Goal: Book appointment/travel/reservation

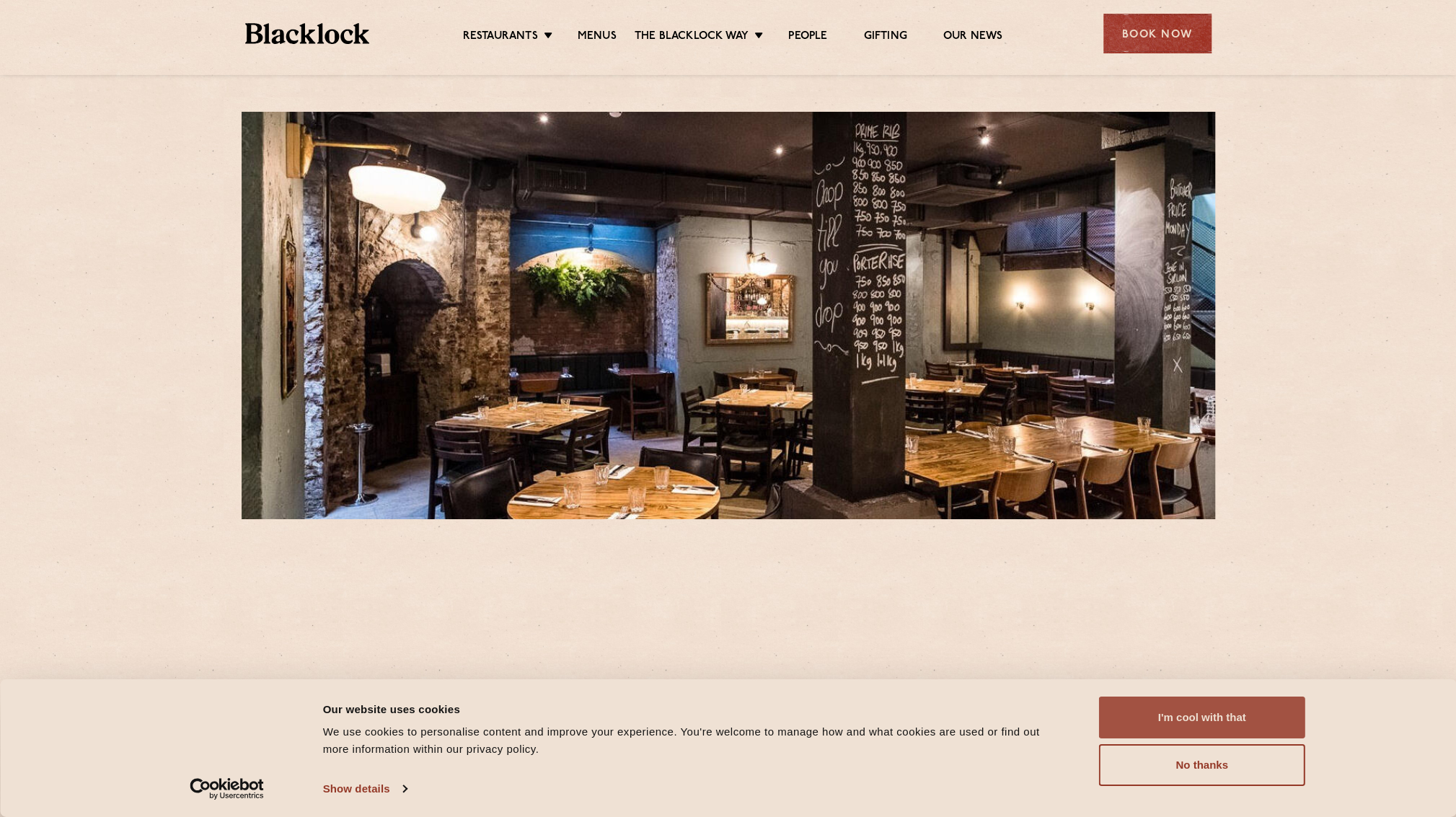
click at [1191, 720] on button "I'm cool with that" at bounding box center [1202, 717] width 207 height 42
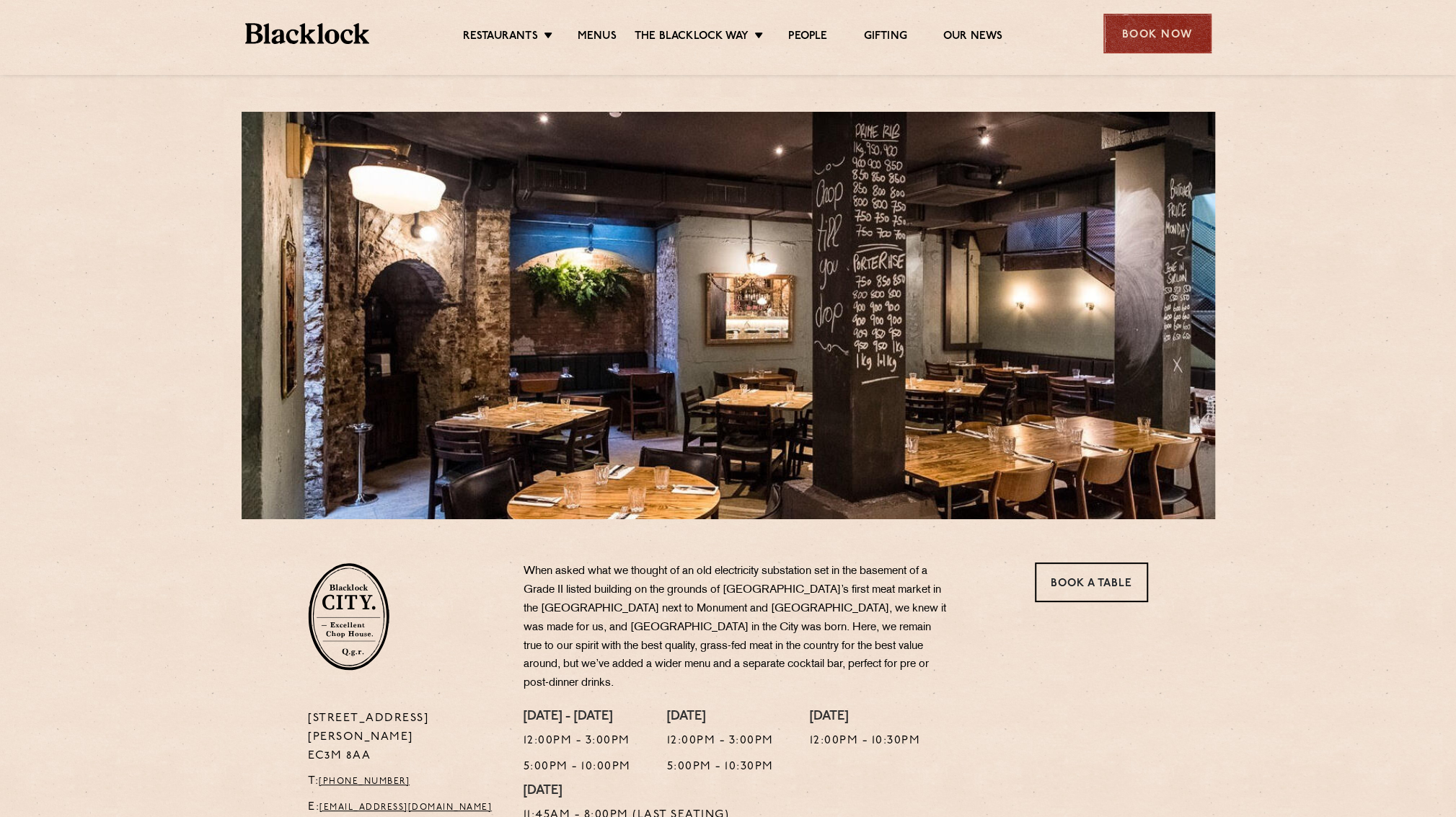
click at [1143, 37] on div "Book Now" at bounding box center [1157, 34] width 108 height 40
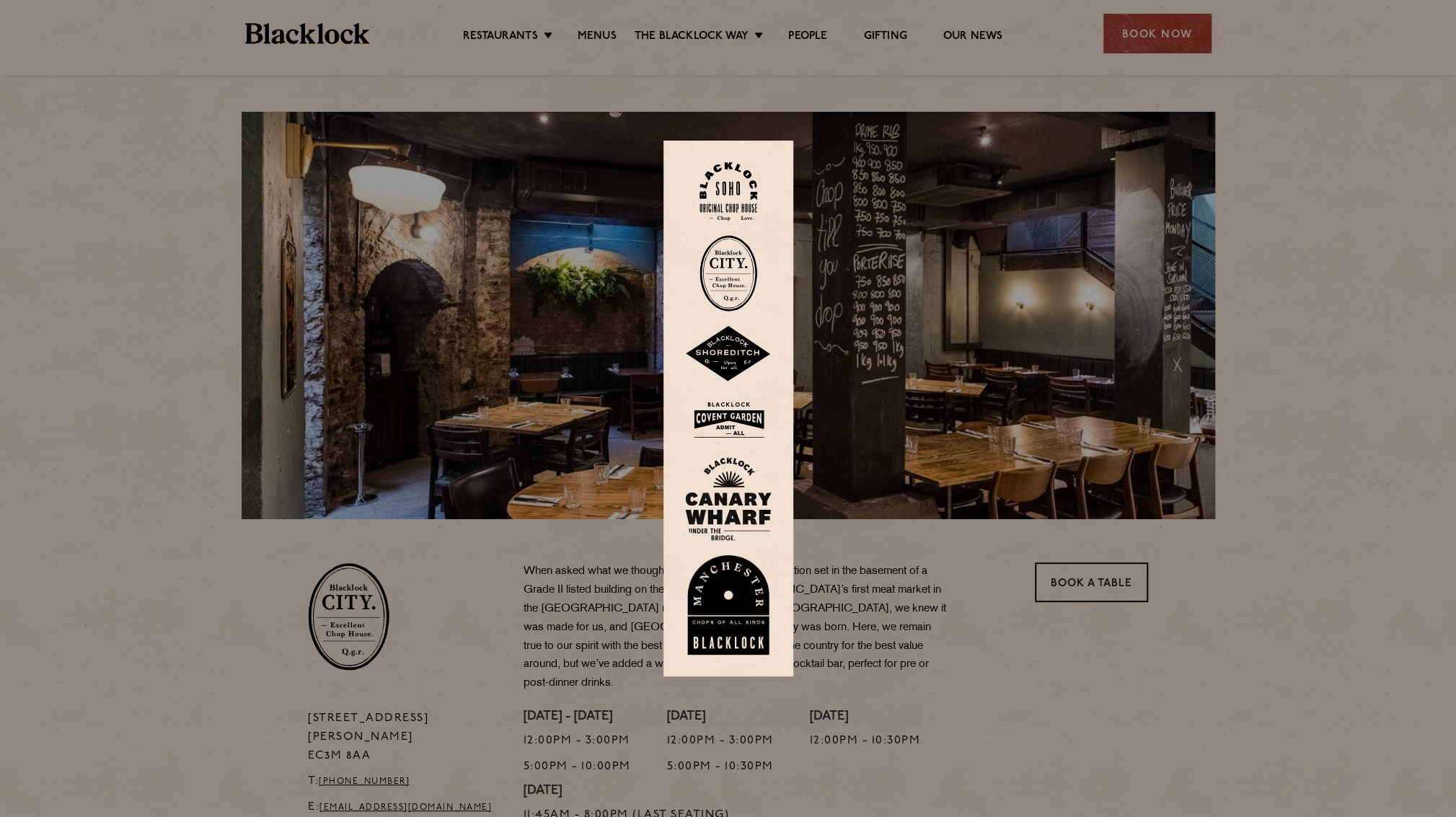
click at [736, 273] on img at bounding box center [728, 273] width 58 height 76
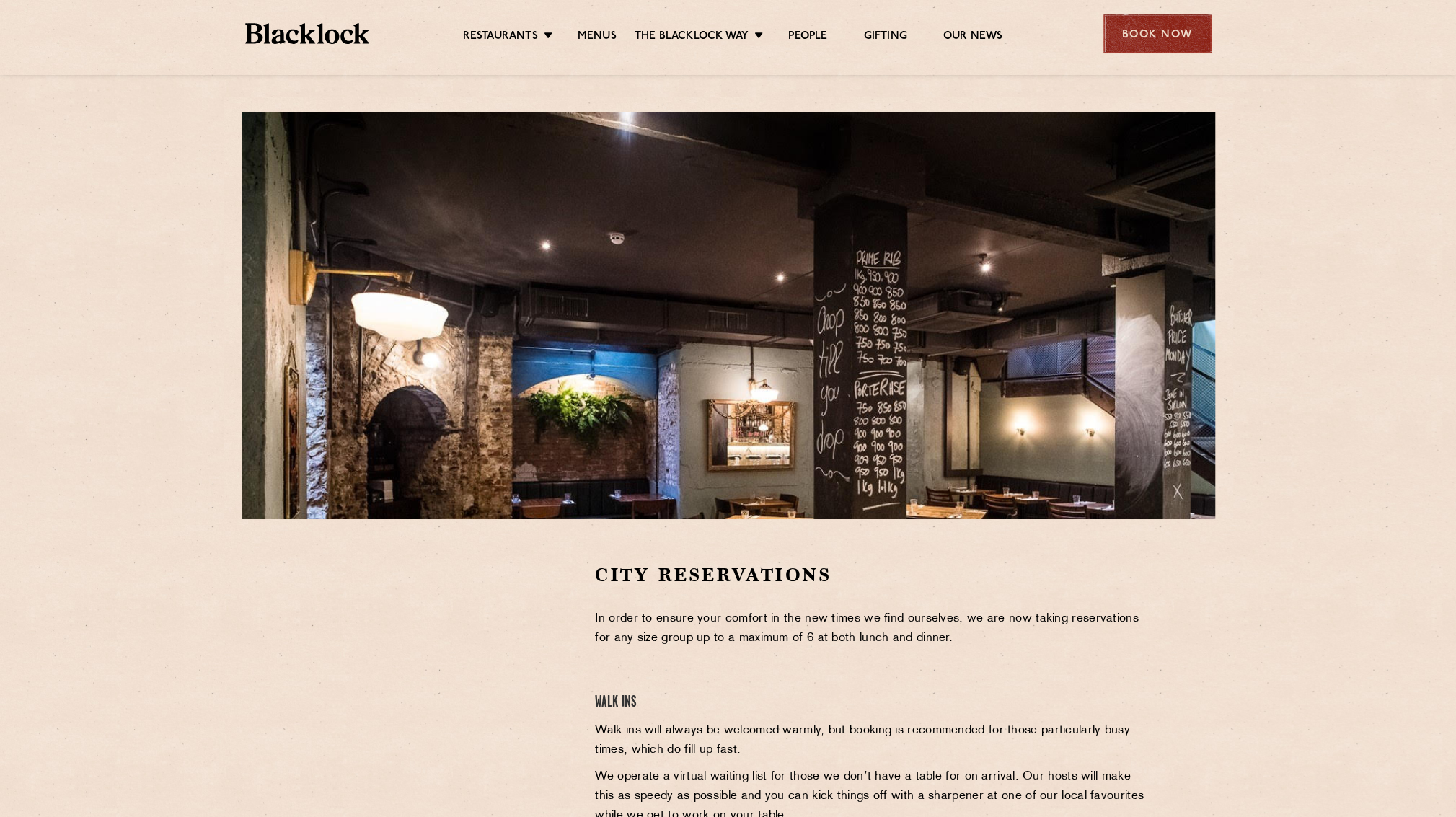
click at [1167, 29] on div "Book Now" at bounding box center [1157, 34] width 108 height 40
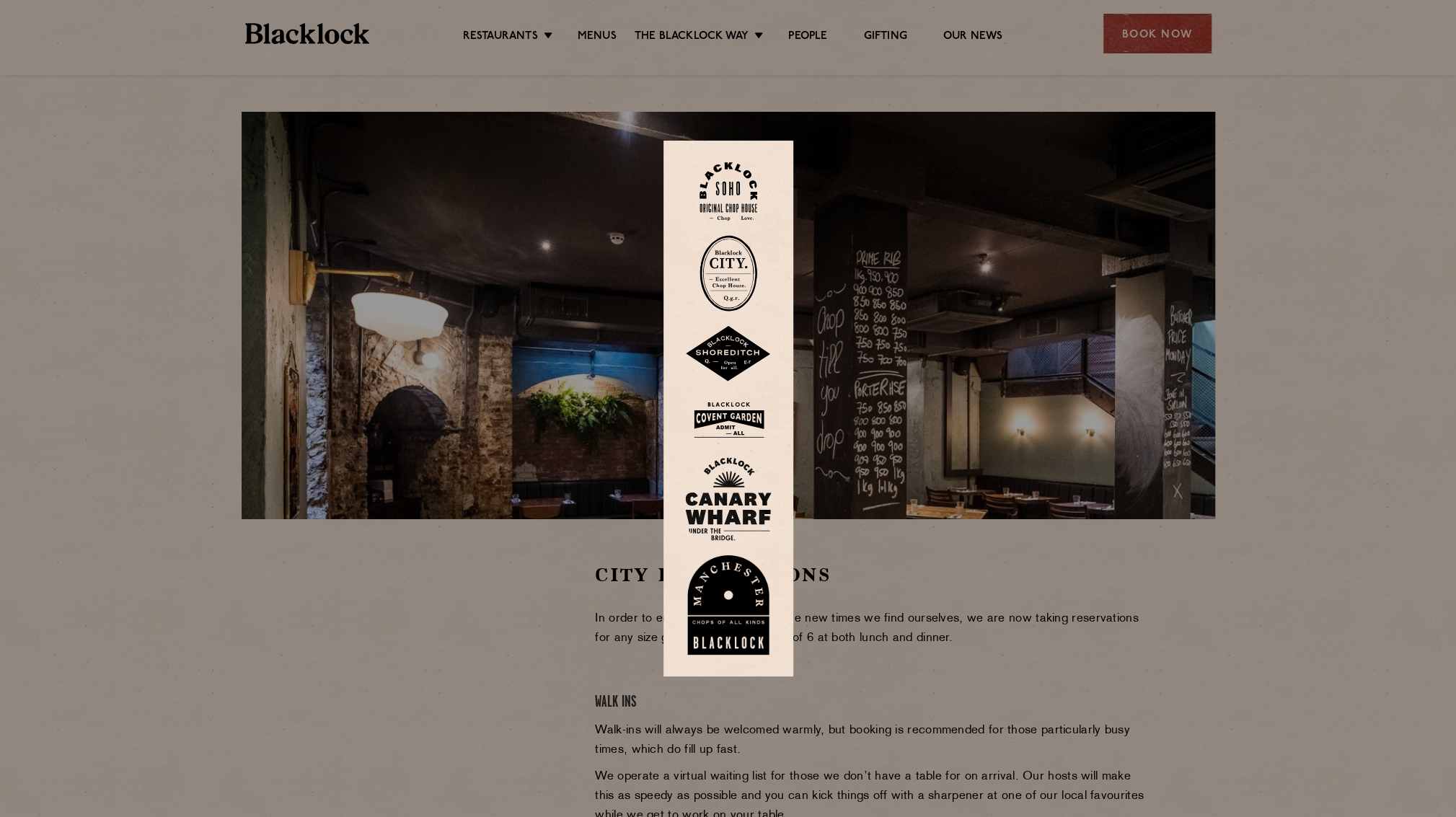
click at [201, 336] on div at bounding box center [728, 408] width 1456 height 817
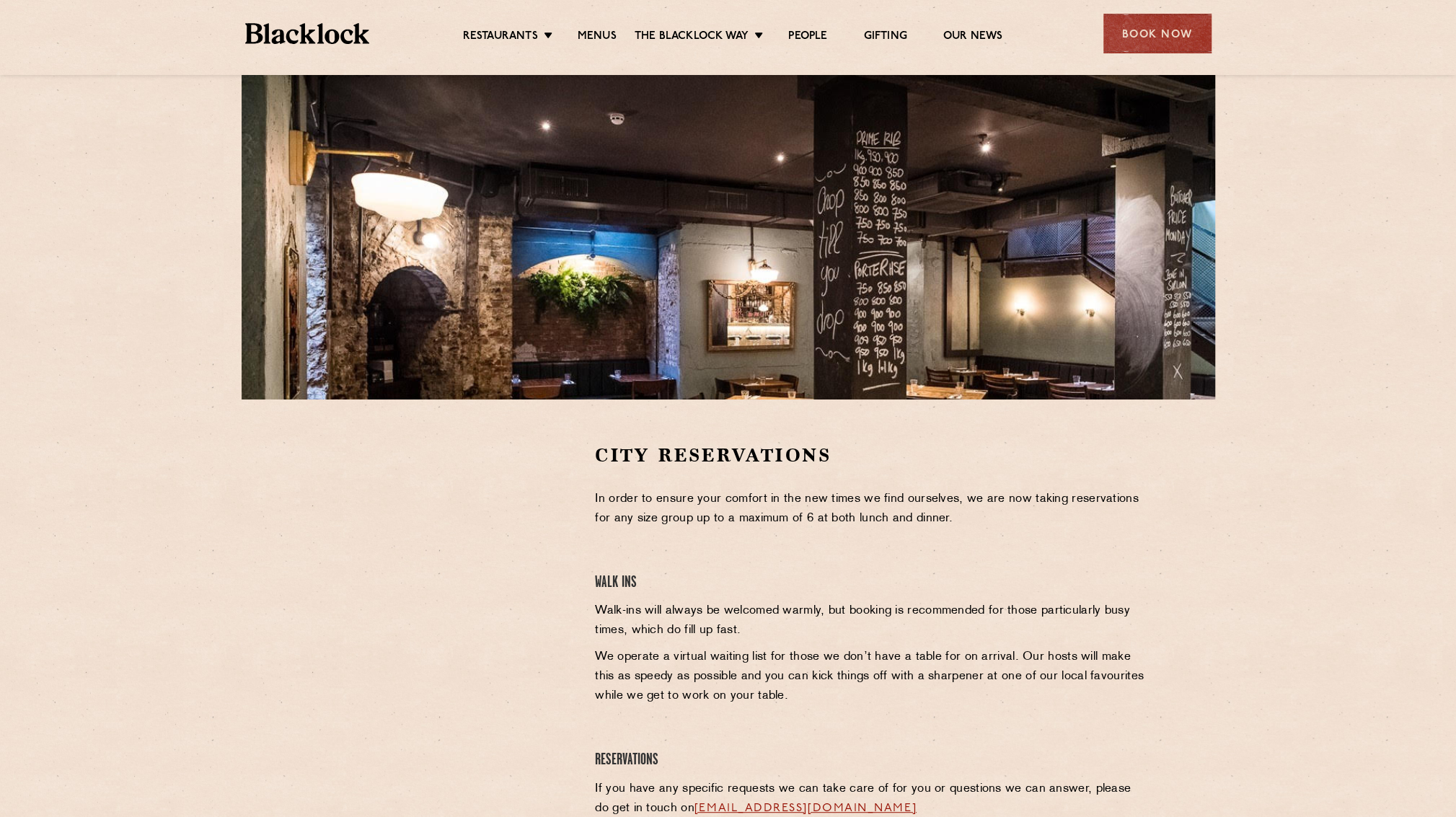
scroll to position [144, 0]
